Goal: Book appointment/travel/reservation

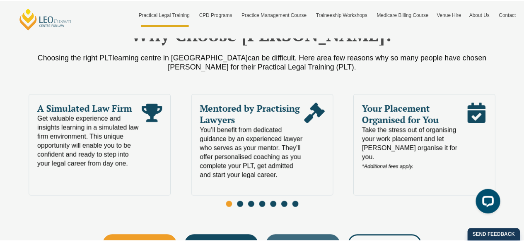
scroll to position [456, 0]
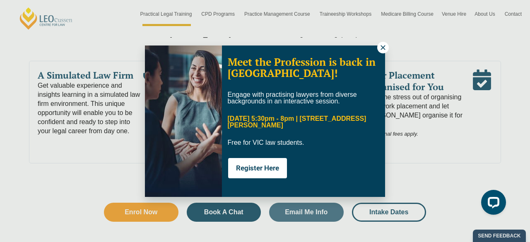
click at [387, 47] on button at bounding box center [384, 48] width 12 height 12
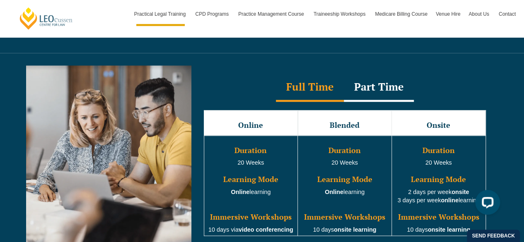
scroll to position [787, 0]
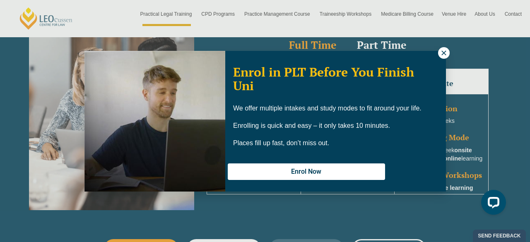
click at [443, 55] on icon at bounding box center [444, 52] width 7 height 7
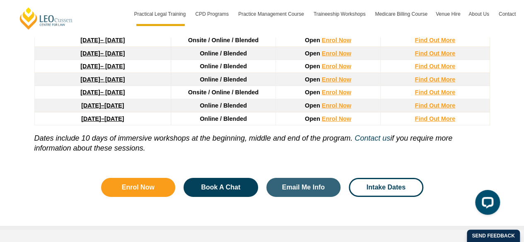
scroll to position [1243, 0]
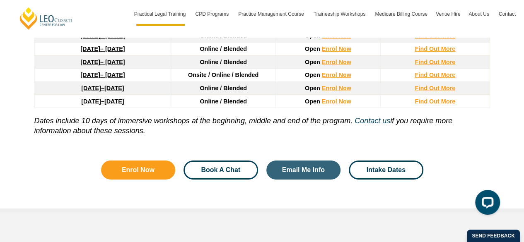
click at [220, 167] on span "Book A Chat" at bounding box center [220, 170] width 39 height 7
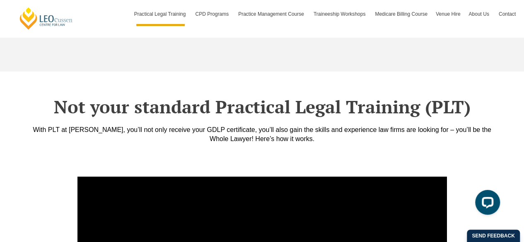
scroll to position [2913, 0]
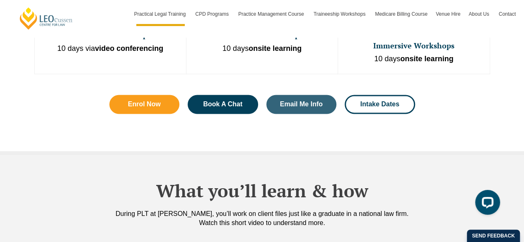
scroll to position [663, 0]
